Goal: Find contact information: Obtain details needed to contact an individual or organization

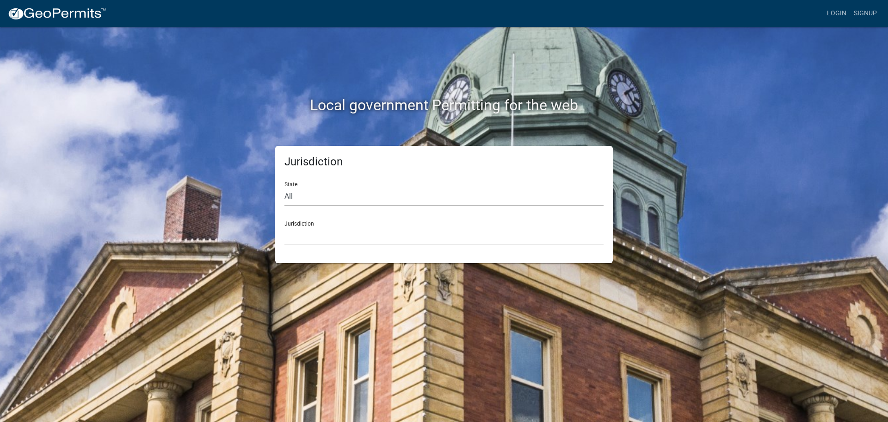
click at [320, 189] on select "All [US_STATE] [US_STATE] [US_STATE] [US_STATE] [US_STATE] [US_STATE] [US_STATE…" at bounding box center [444, 196] width 319 height 19
select select "[US_STATE]"
click at [285, 187] on select "All [US_STATE] [US_STATE] [US_STATE] [US_STATE] [US_STATE] [US_STATE] [US_STATE…" at bounding box center [444, 196] width 319 height 19
click at [315, 239] on select "[GEOGRAPHIC_DATA], [US_STATE] [GEOGRAPHIC_DATA], [US_STATE] [GEOGRAPHIC_DATA], …" at bounding box center [444, 235] width 319 height 19
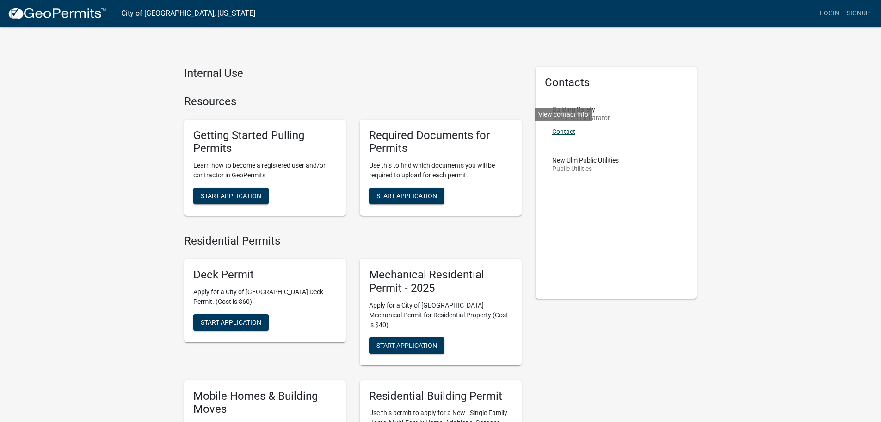
click at [561, 132] on link "Contact" at bounding box center [563, 131] width 23 height 7
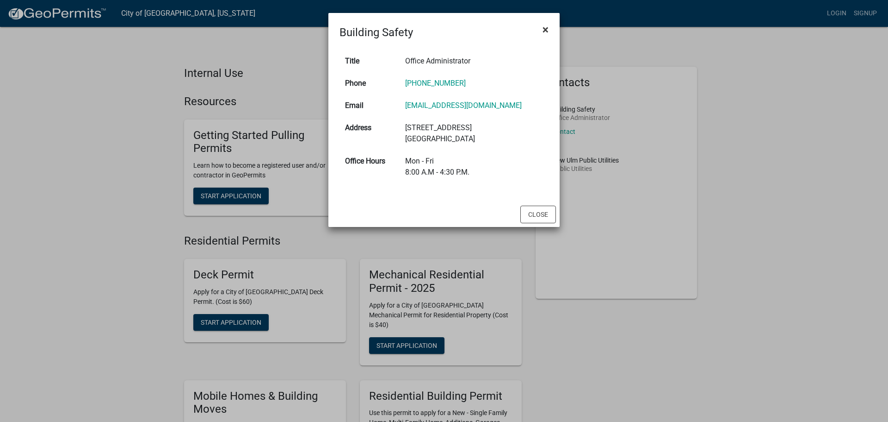
click at [543, 27] on span "×" at bounding box center [546, 29] width 6 height 13
